Goal: Transaction & Acquisition: Purchase product/service

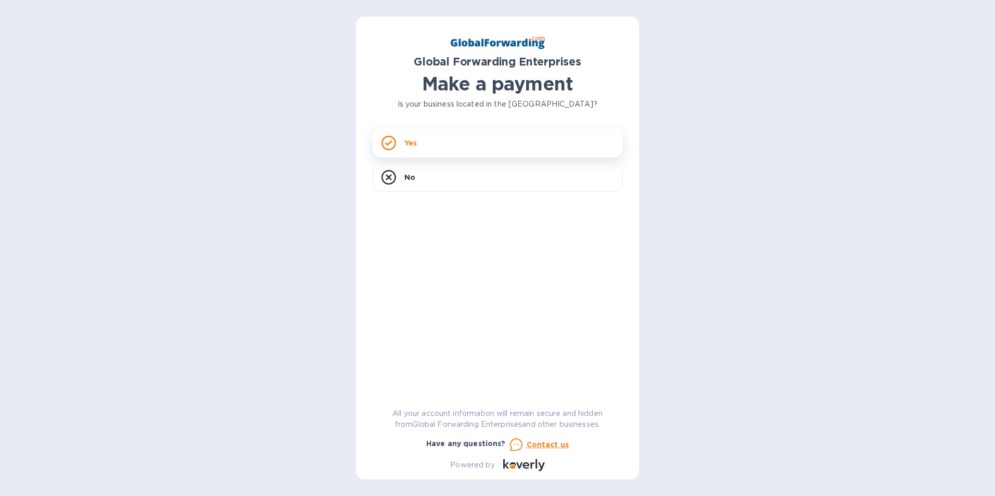
click at [423, 143] on div "Yes" at bounding box center [498, 143] width 250 height 29
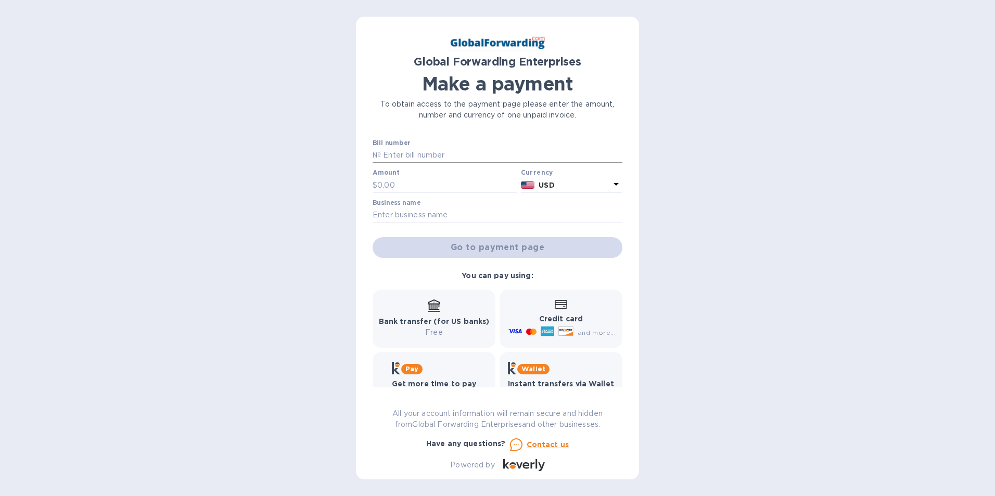
click at [479, 155] on input "text" at bounding box center [501, 156] width 241 height 16
type input "79644977"
type input "350.00"
click at [486, 208] on input "text" at bounding box center [498, 216] width 250 height 16
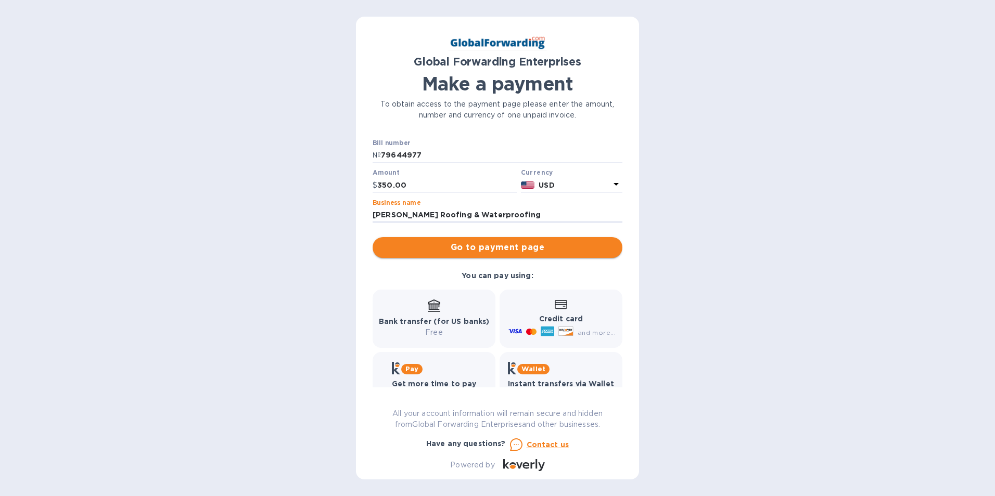
type input "[PERSON_NAME] Roofing & Waterproofing"
click at [512, 255] on button "Go to payment page" at bounding box center [498, 247] width 250 height 21
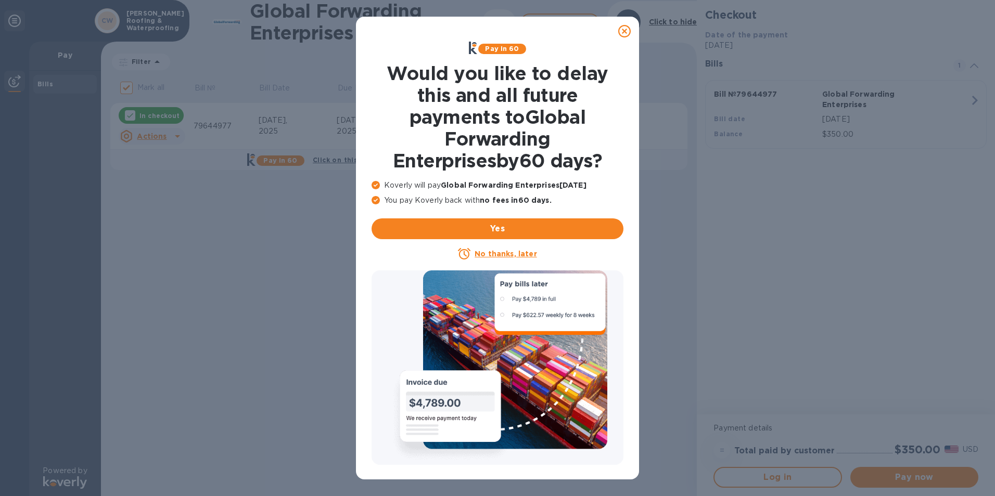
click at [625, 33] on icon at bounding box center [624, 31] width 12 height 12
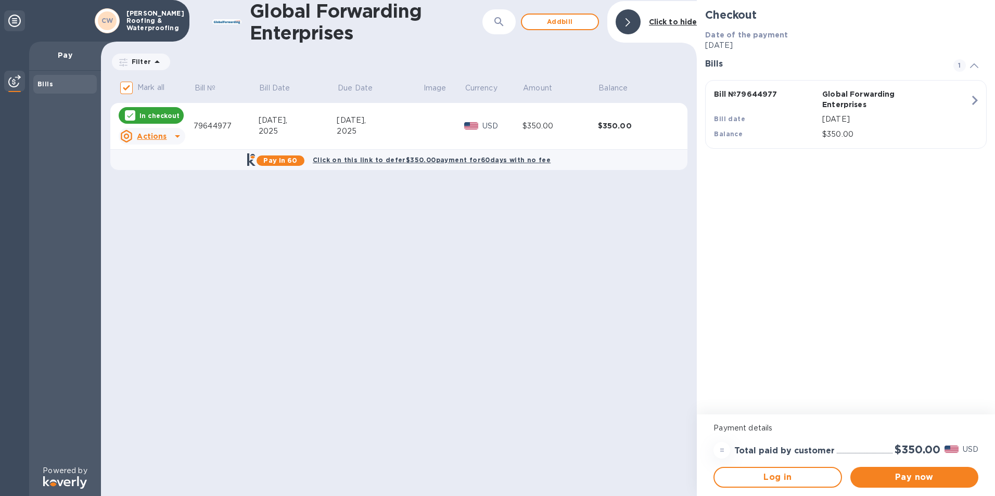
click at [377, 157] on b "Click on this link to defer $350.00 payment for 60 days with no fee" at bounding box center [432, 160] width 238 height 8
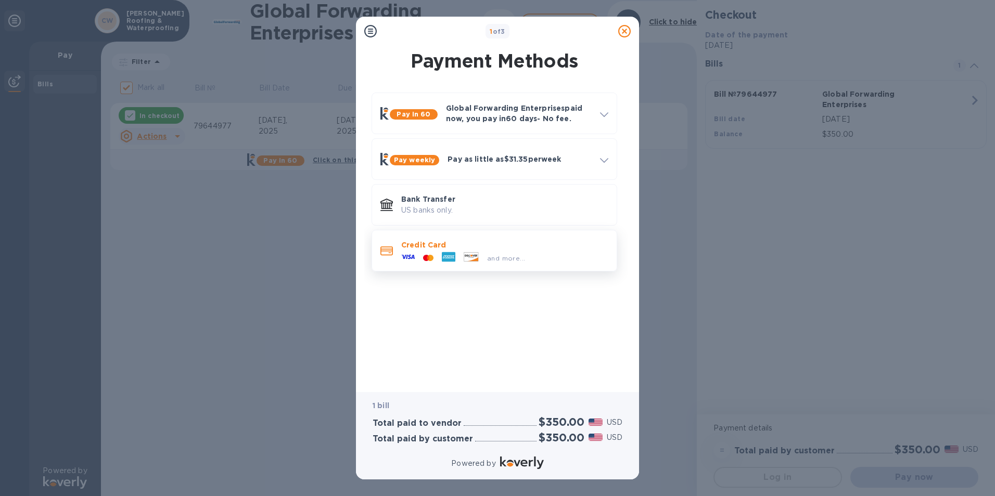
click at [476, 255] on icon at bounding box center [471, 256] width 14 height 9
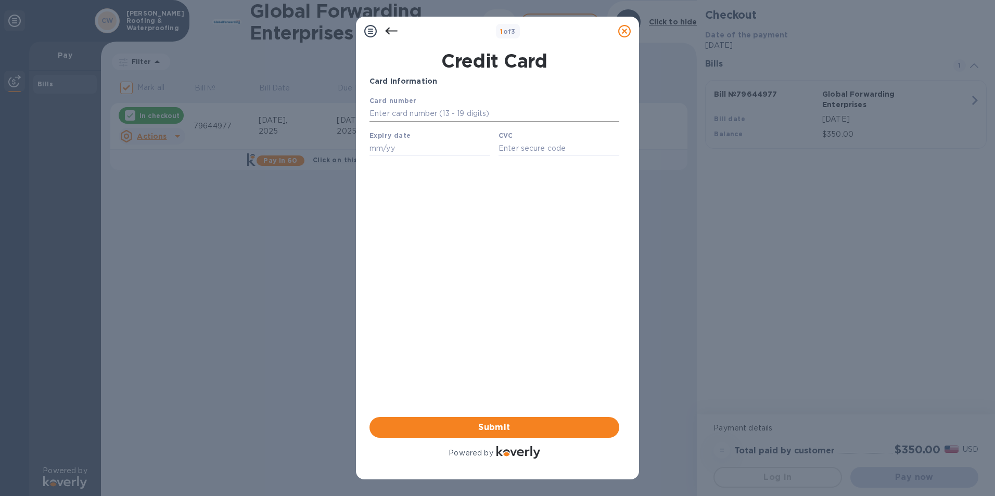
click at [504, 110] on input "text" at bounding box center [494, 114] width 250 height 16
type input "[CREDIT_CARD_NUMBER]"
click at [457, 146] on input "text" at bounding box center [429, 148] width 121 height 16
type input "12/25"
type input "840"
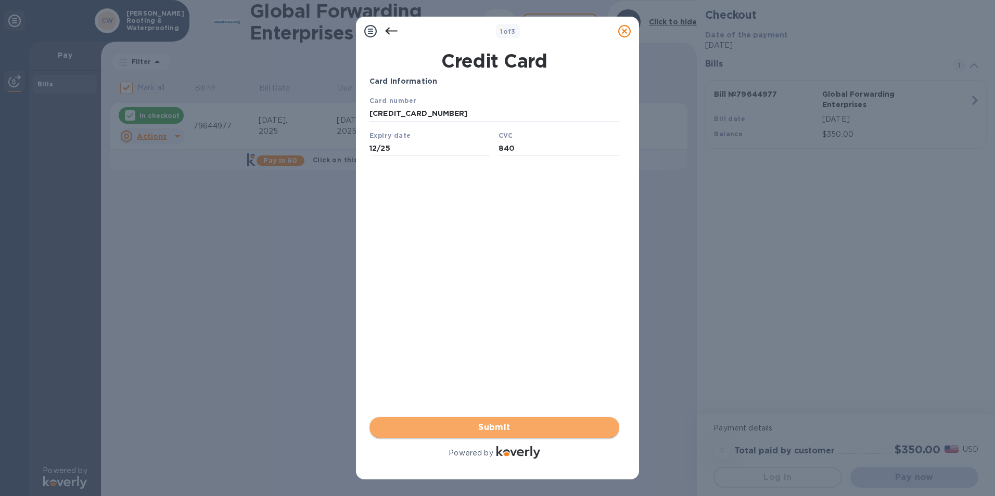
click at [532, 431] on span "Submit" at bounding box center [494, 427] width 233 height 12
